Goal: Information Seeking & Learning: Learn about a topic

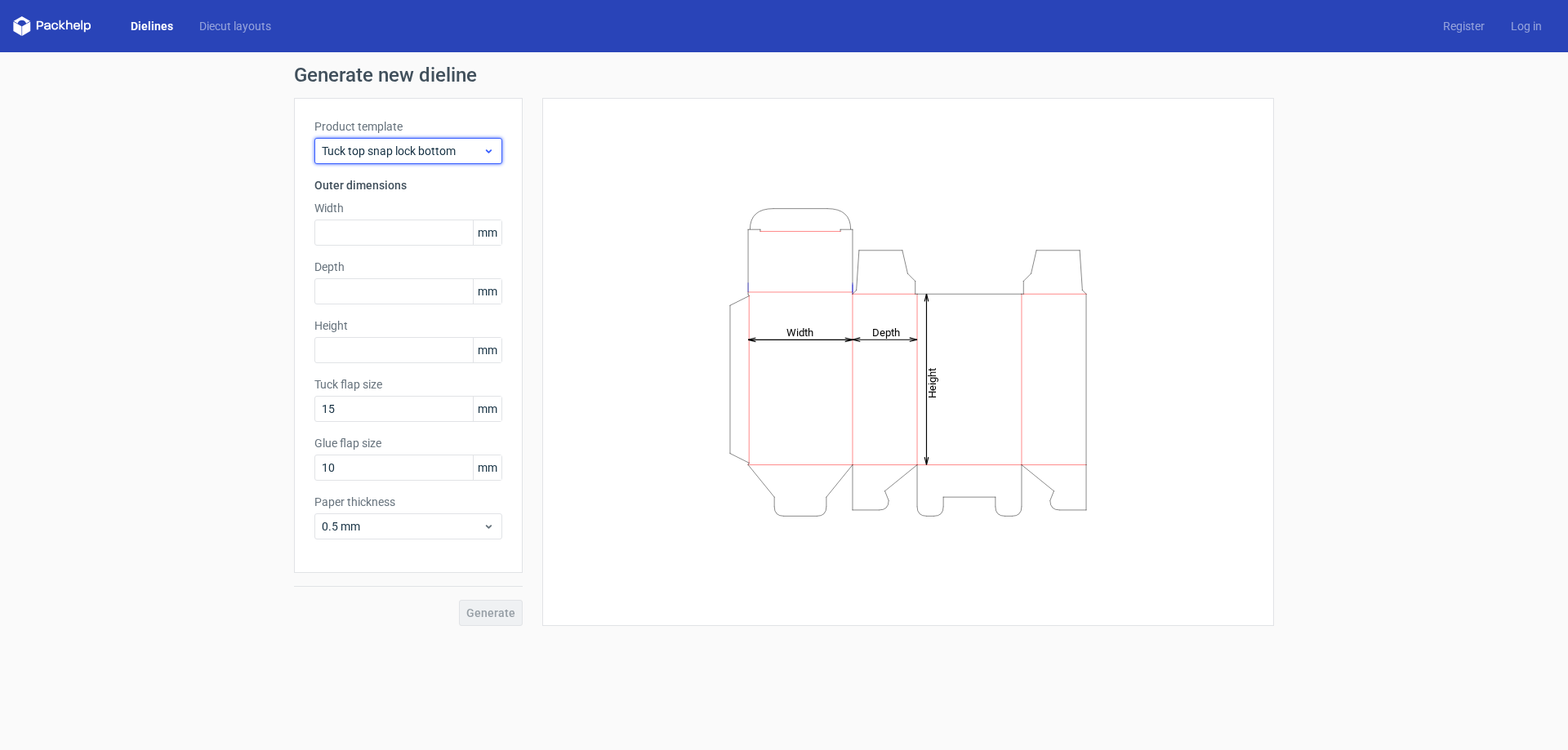
click at [383, 148] on span "Tuck top snap lock bottom" at bounding box center [402, 150] width 161 height 16
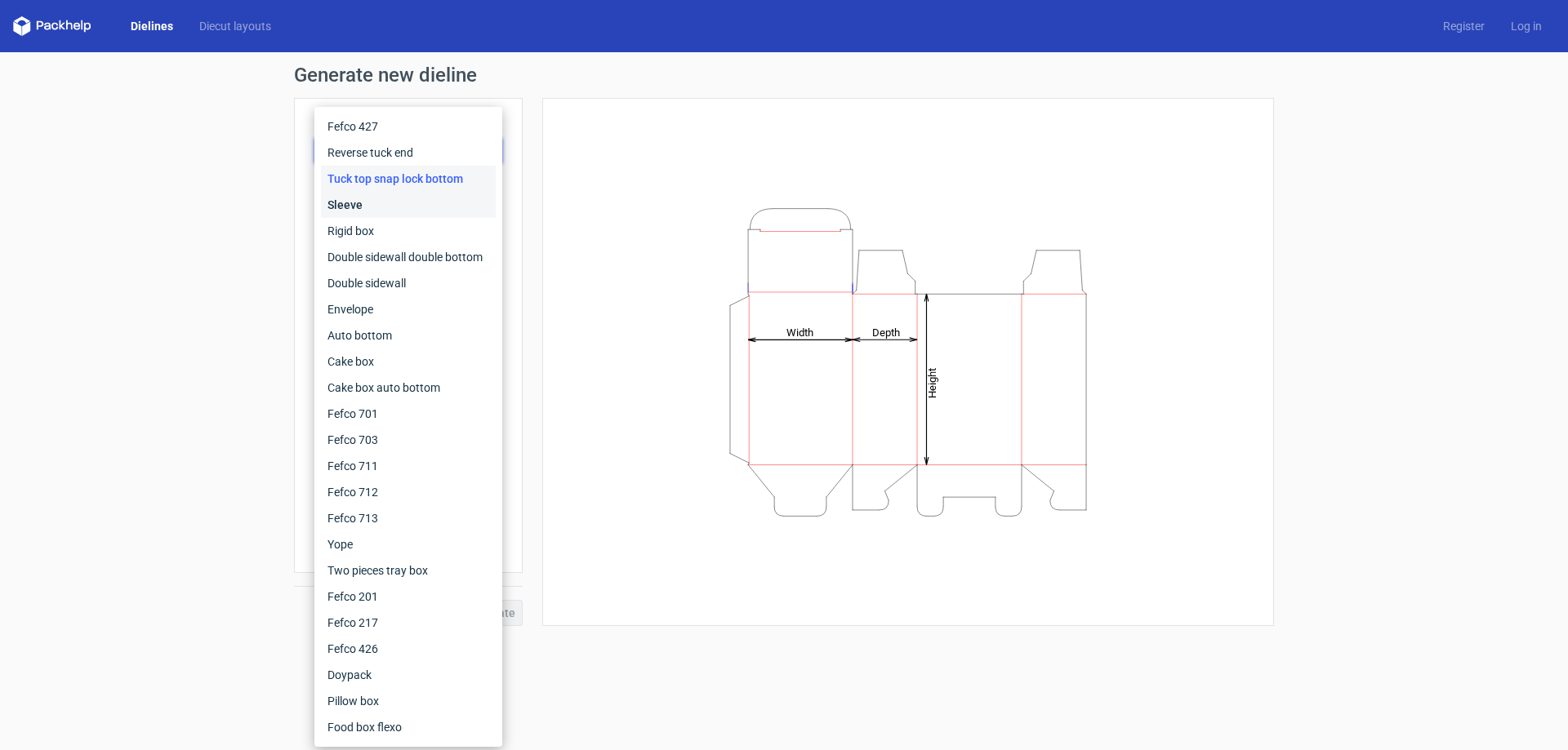
click at [392, 205] on div "Sleeve" at bounding box center [408, 205] width 174 height 26
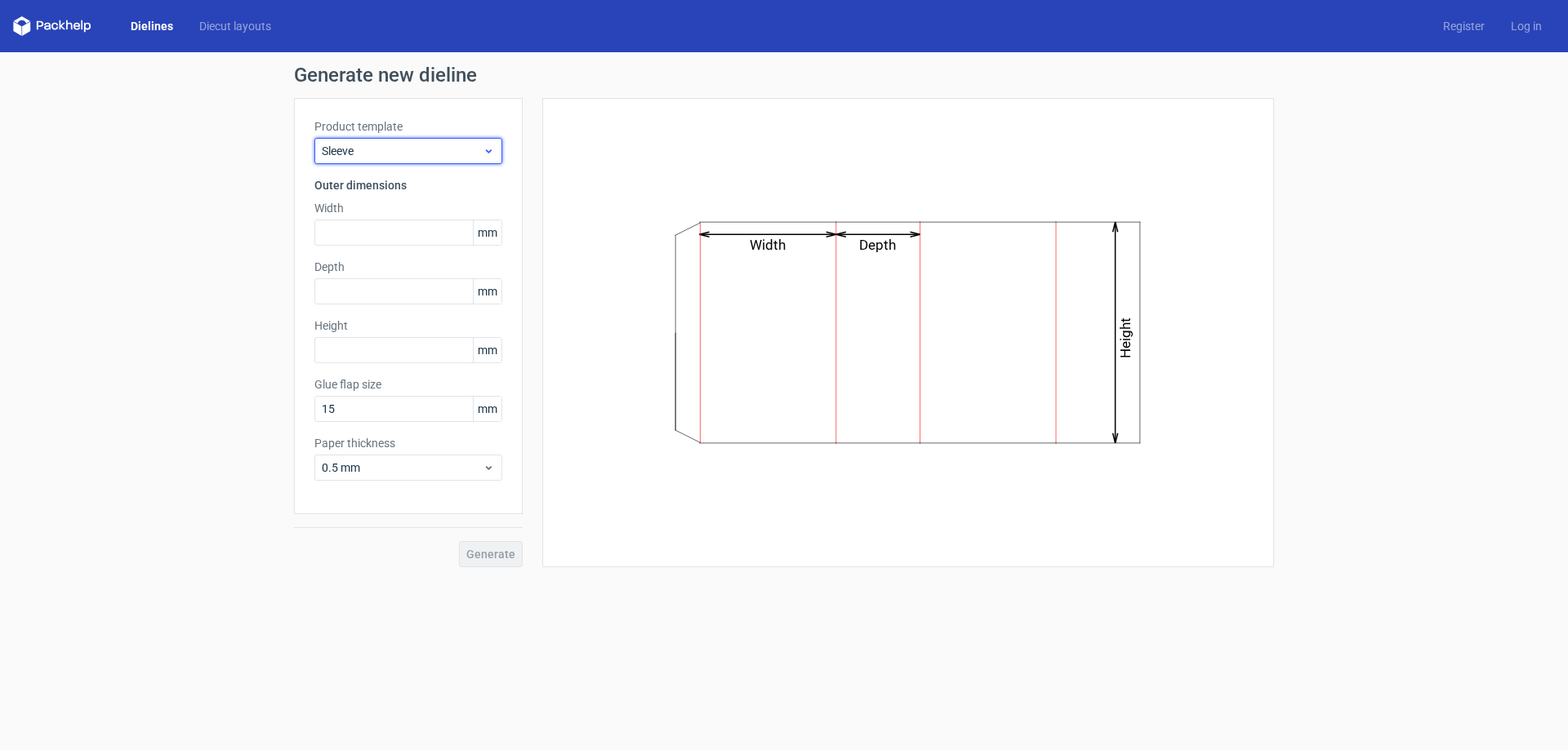
click at [392, 161] on div "Sleeve" at bounding box center [408, 151] width 188 height 26
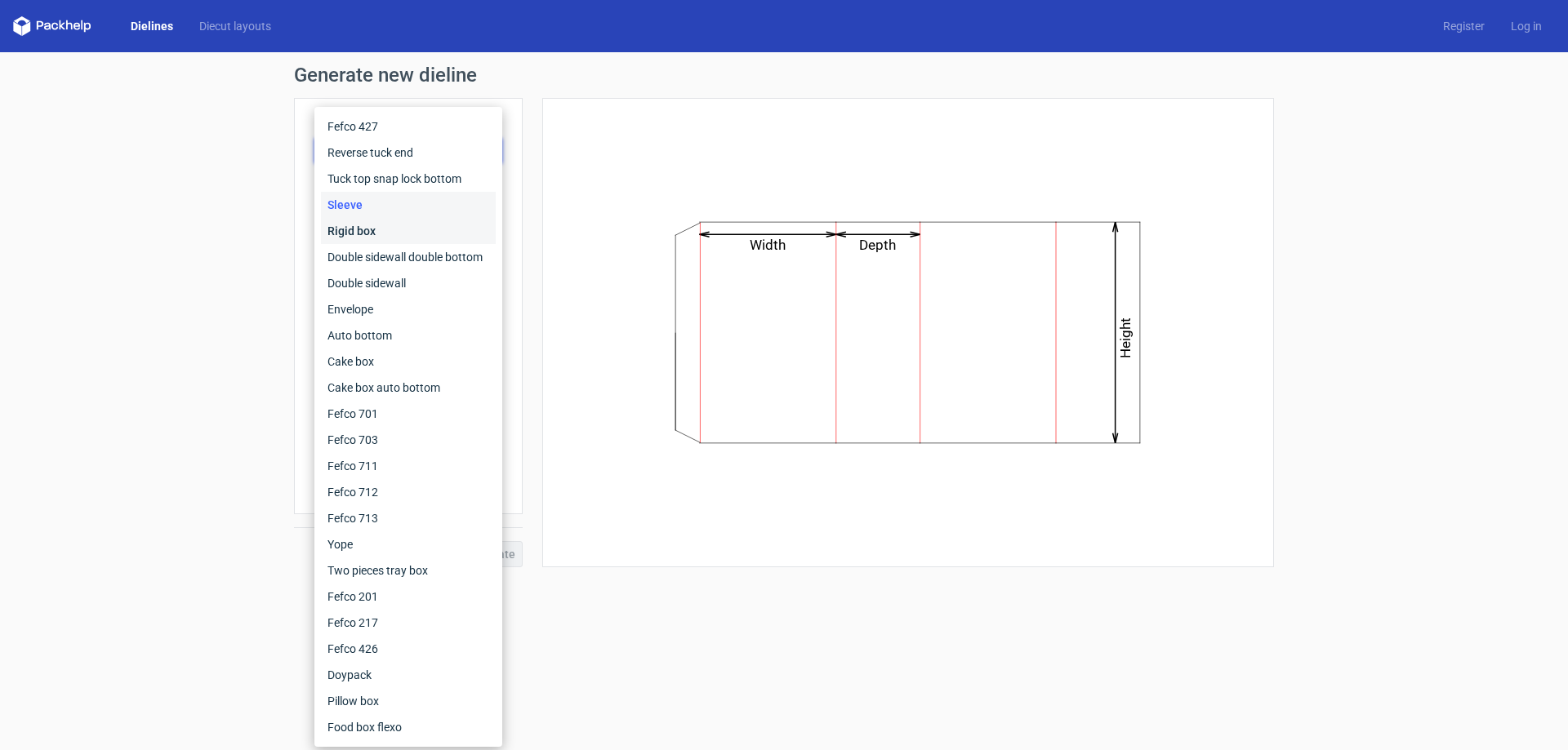
click at [384, 227] on div "Rigid box" at bounding box center [408, 231] width 174 height 26
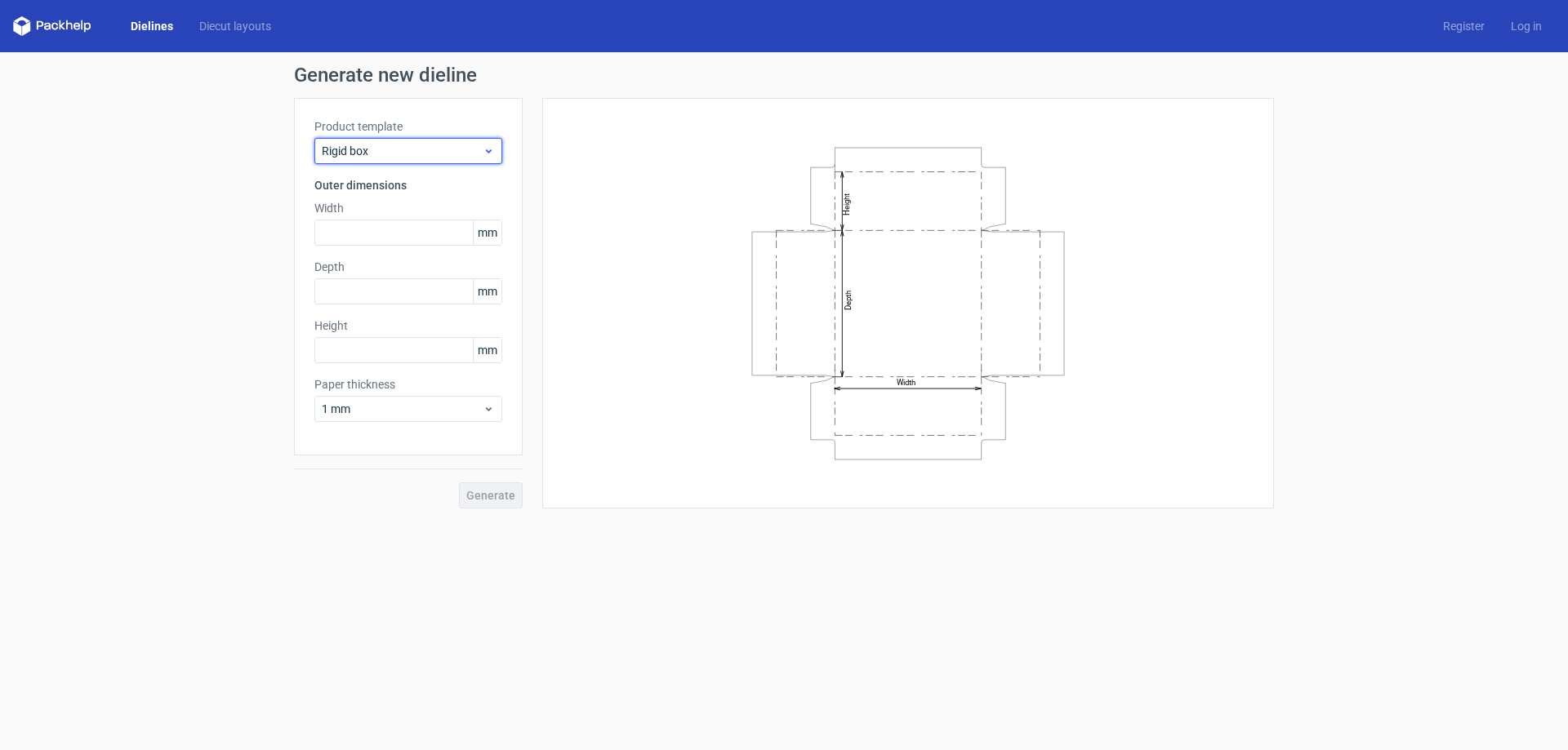
click at [382, 155] on span "Rigid box" at bounding box center [402, 150] width 161 height 16
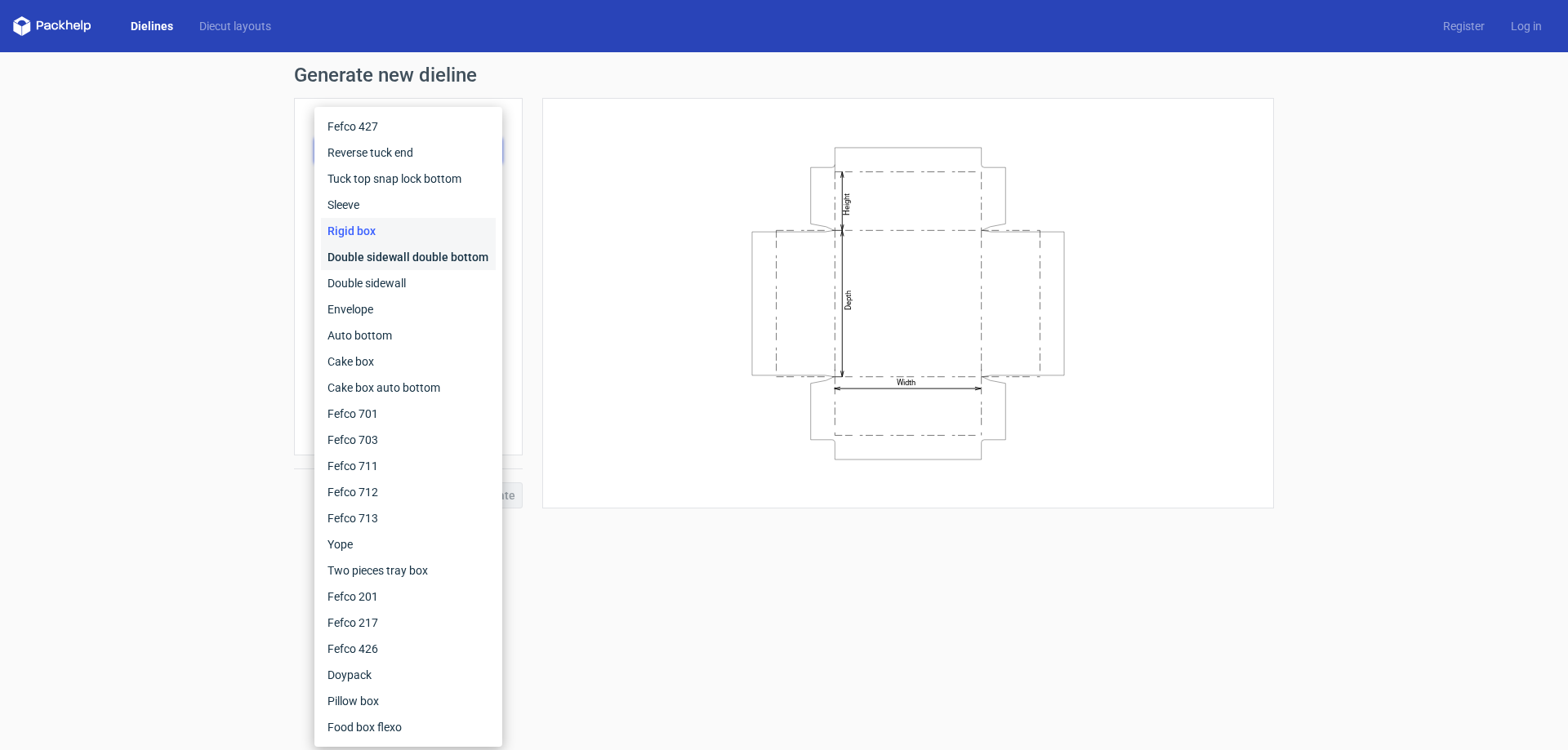
click at [366, 245] on div "Double sidewall double bottom" at bounding box center [408, 257] width 174 height 26
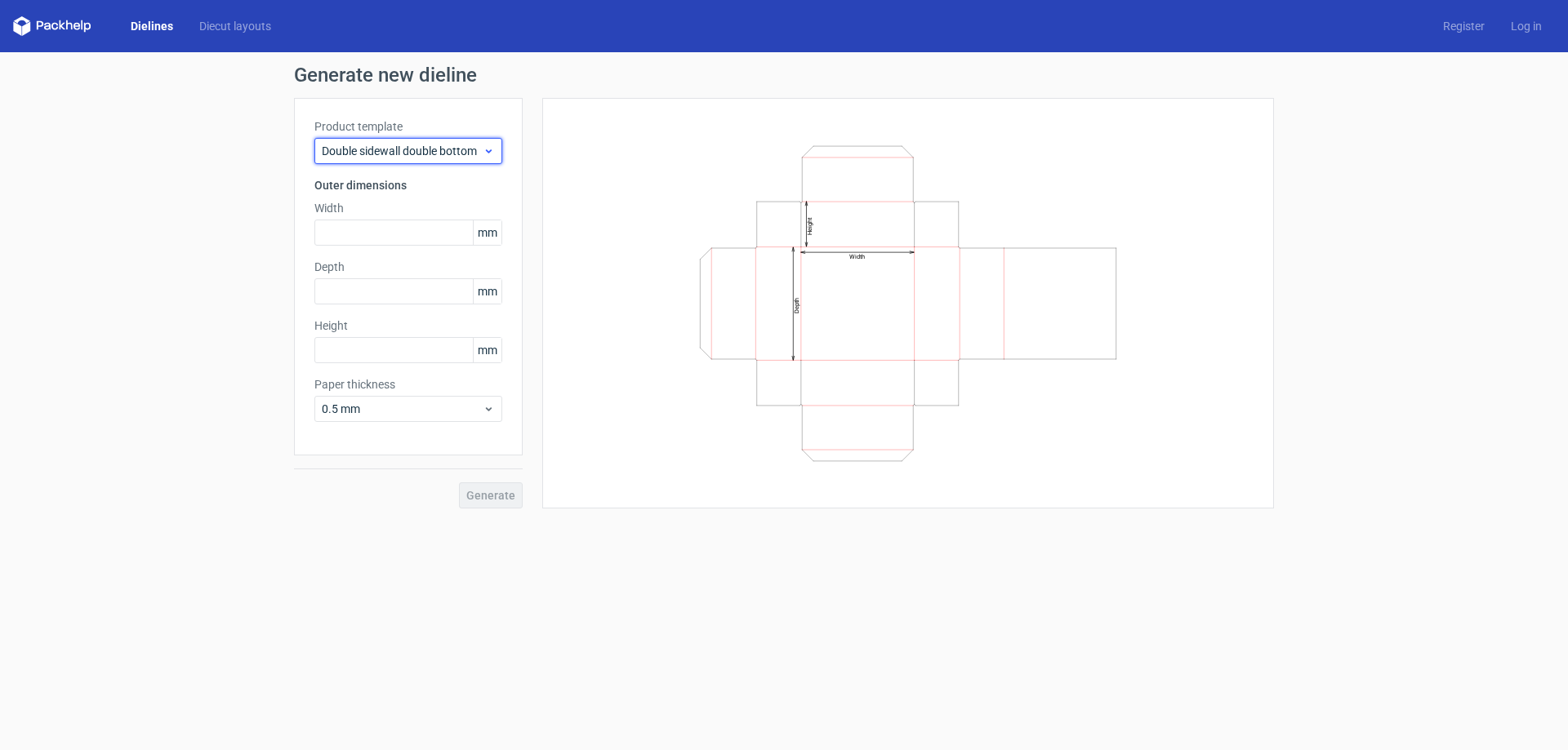
click at [388, 149] on span "Double sidewall double bottom" at bounding box center [402, 150] width 161 height 16
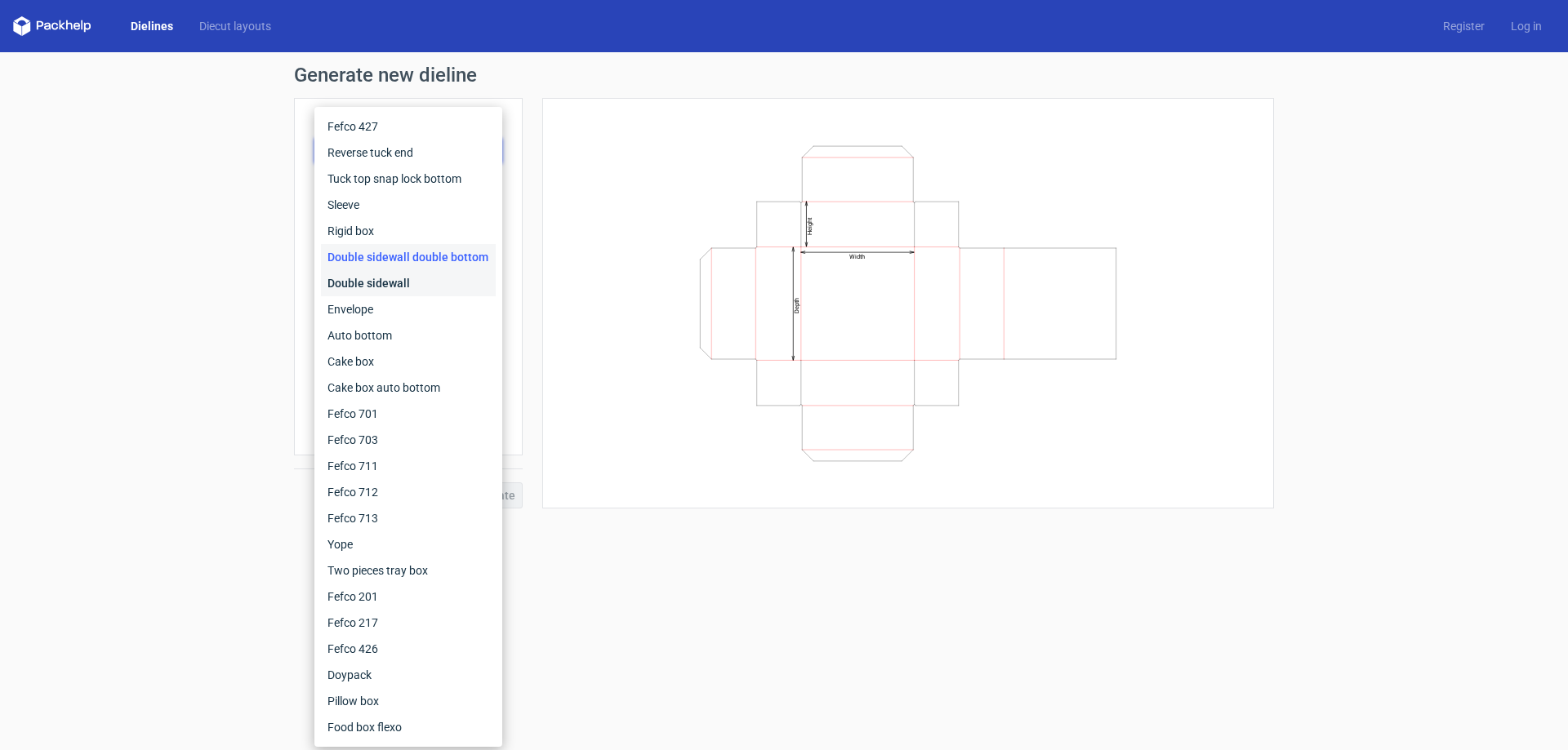
click at [389, 278] on div "Double sidewall" at bounding box center [408, 283] width 174 height 26
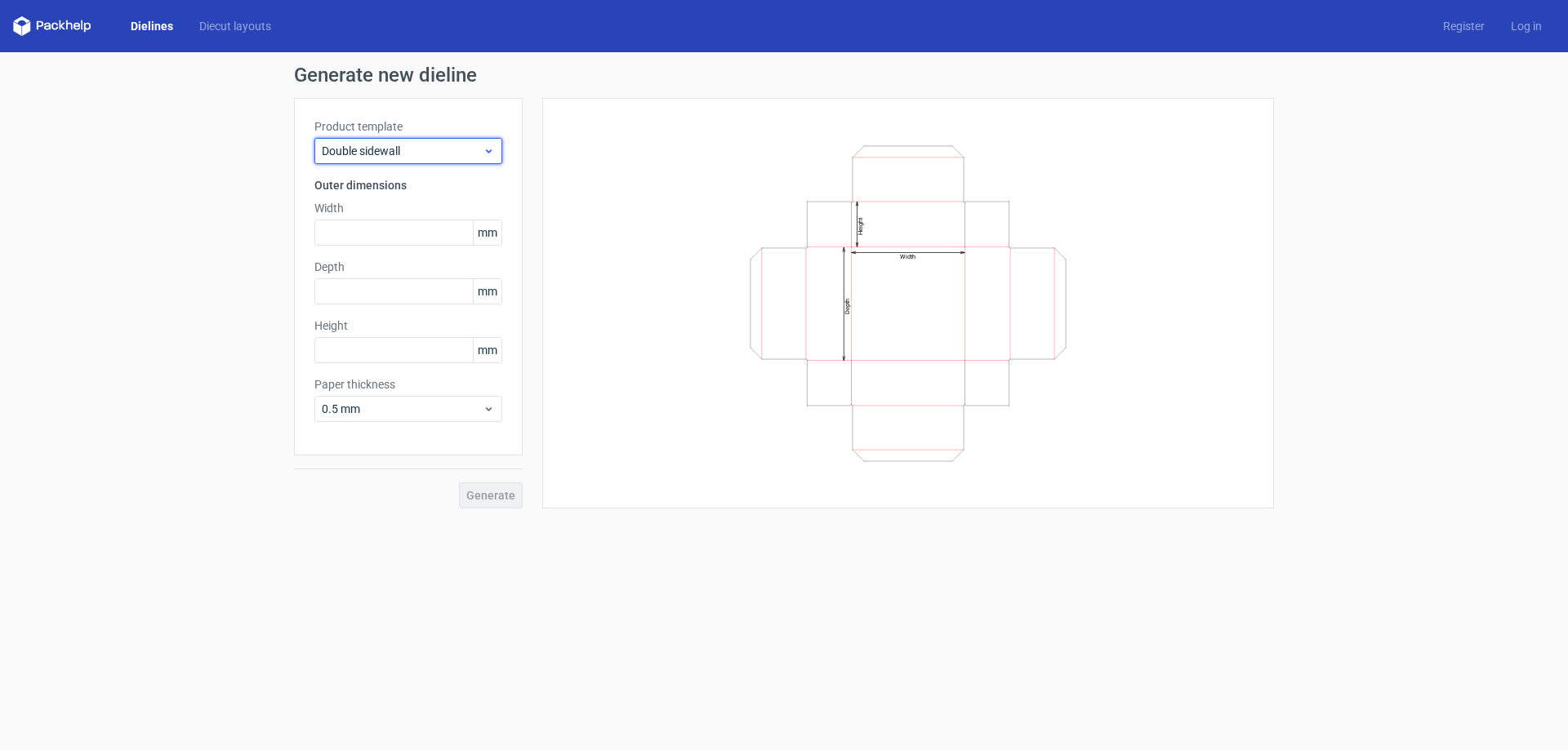
click at [407, 159] on div "Double sidewall" at bounding box center [408, 151] width 188 height 26
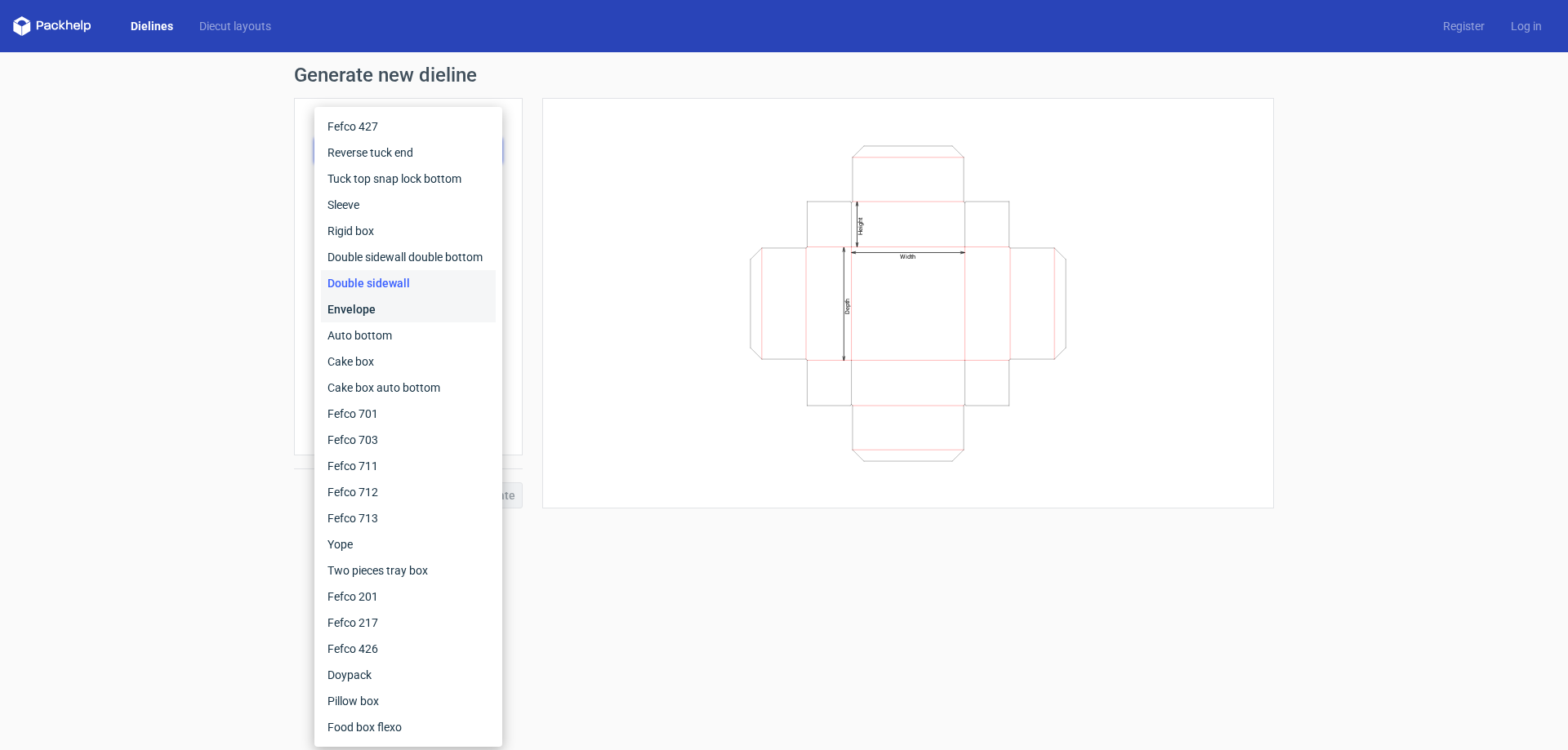
click at [406, 318] on div "Envelope" at bounding box center [408, 309] width 174 height 26
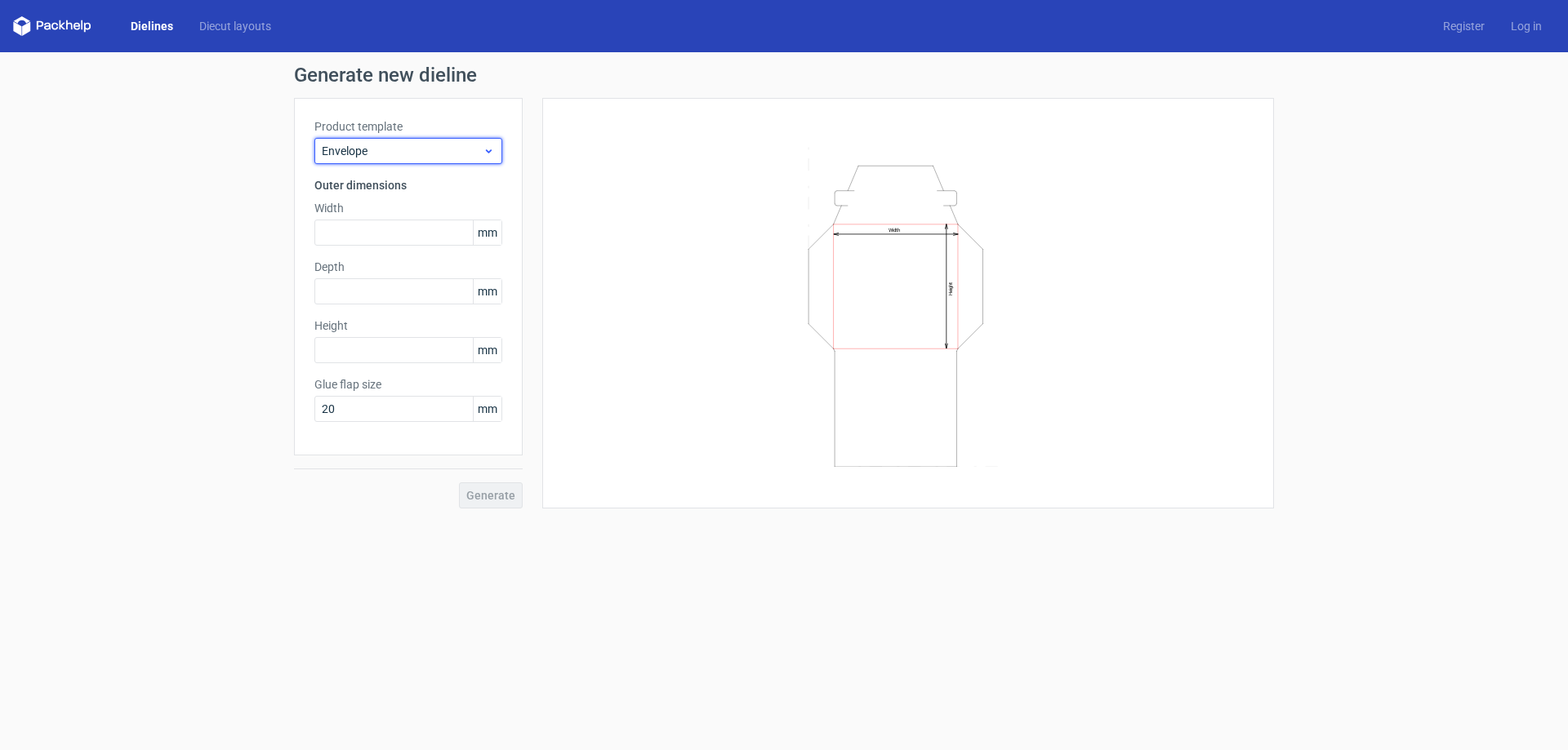
click at [414, 150] on span "Envelope" at bounding box center [402, 150] width 161 height 16
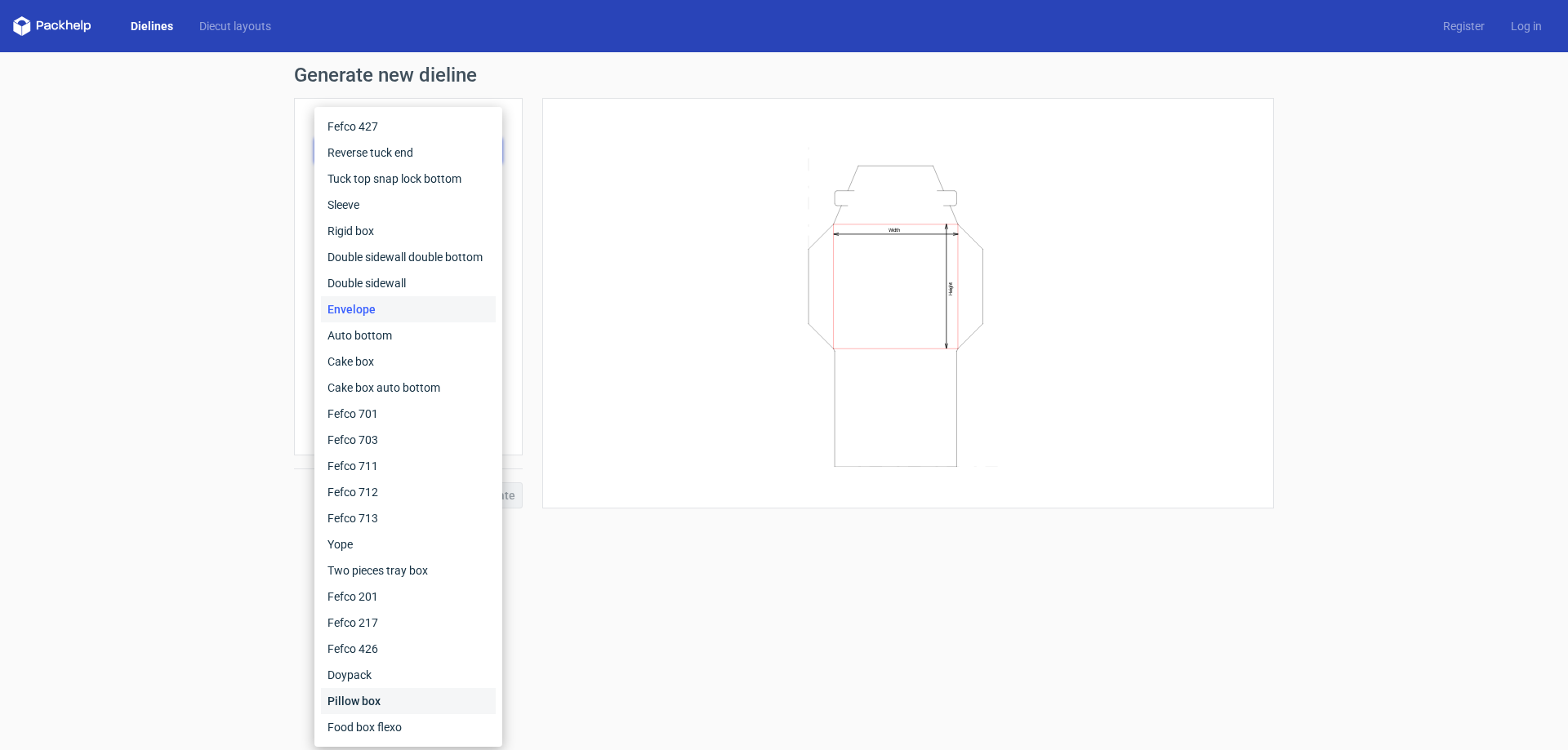
click at [445, 700] on div "Pillow box" at bounding box center [408, 701] width 174 height 26
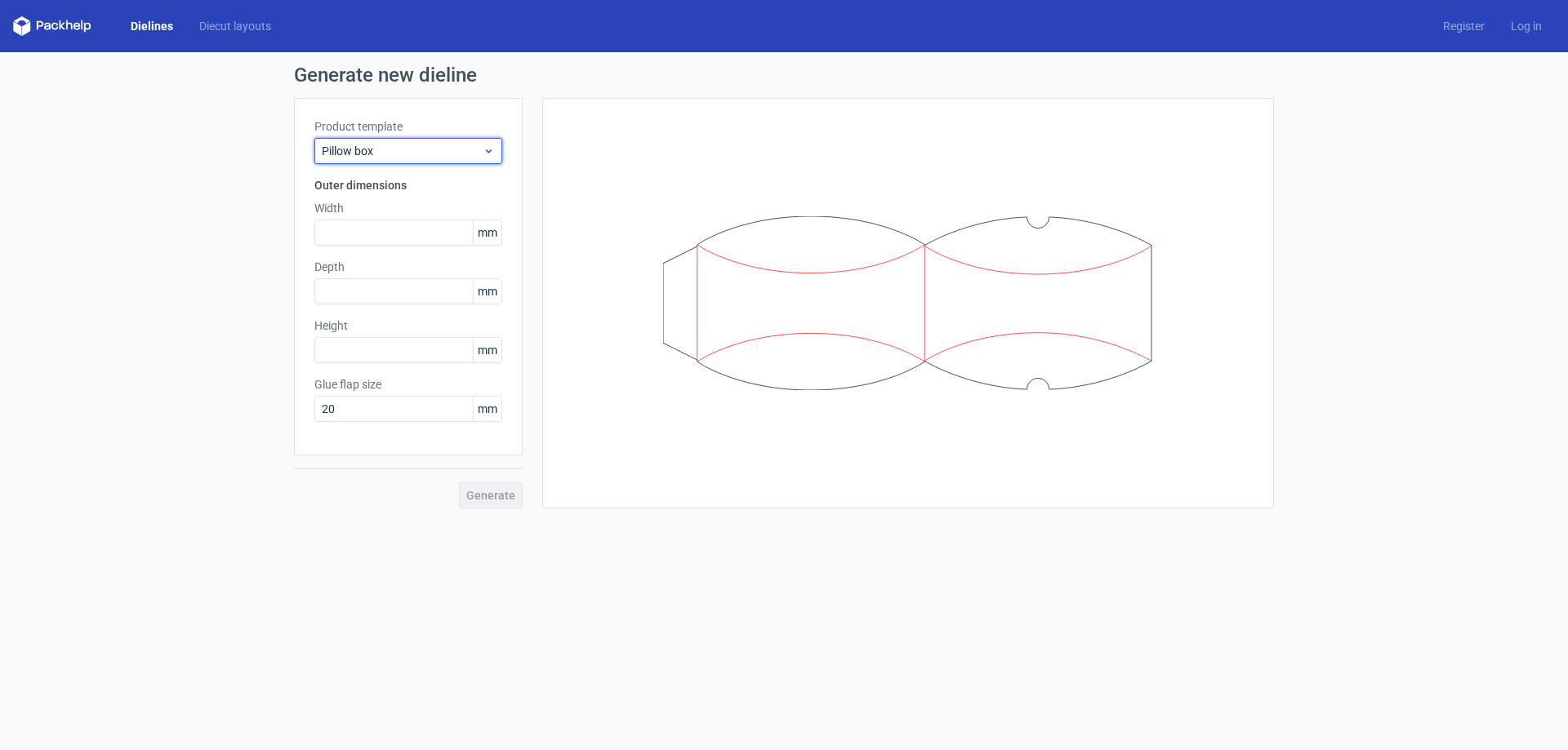
click at [335, 159] on div "Pillow box" at bounding box center [408, 151] width 188 height 26
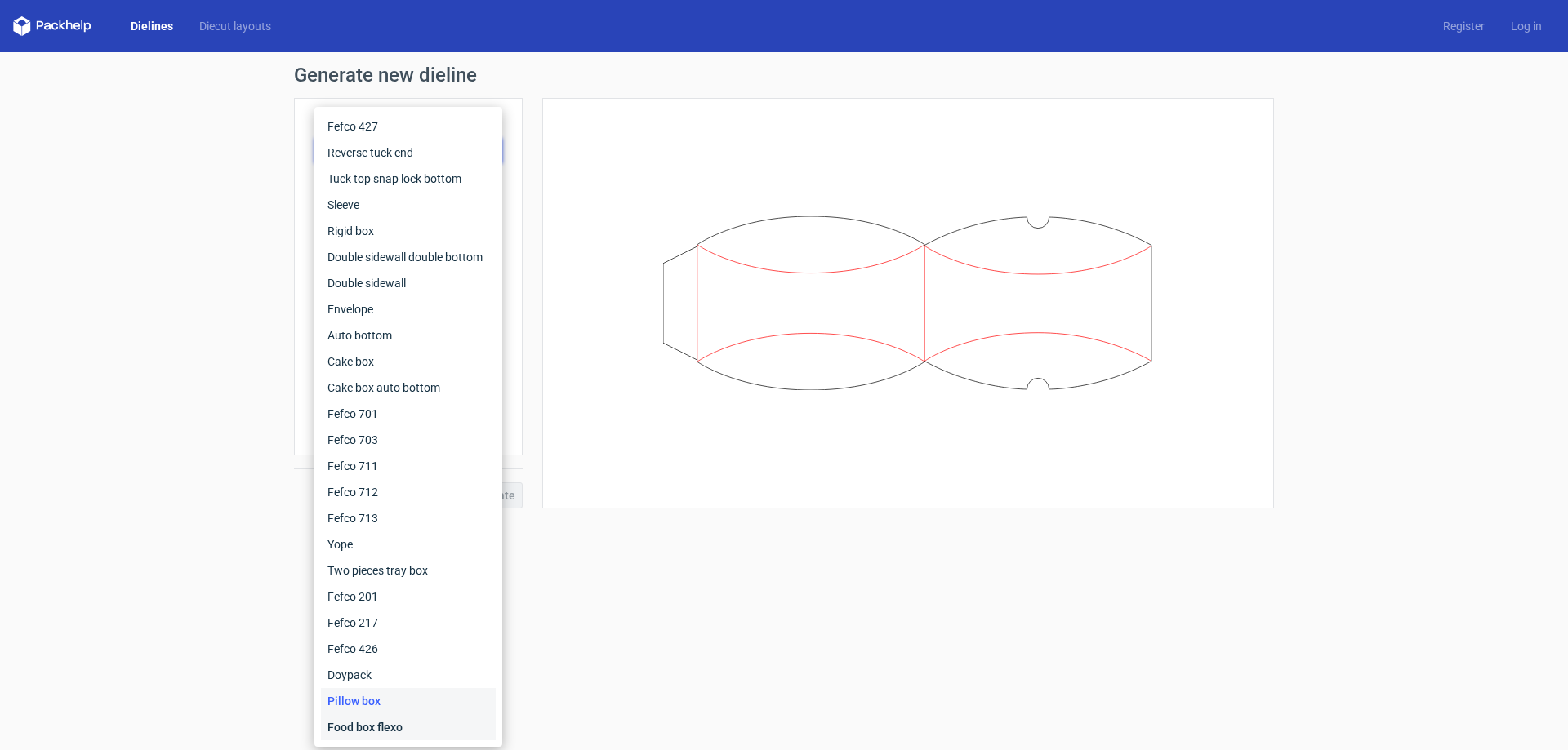
click at [378, 719] on div "Food box flexo" at bounding box center [408, 728] width 174 height 26
